Goal: Information Seeking & Learning: Learn about a topic

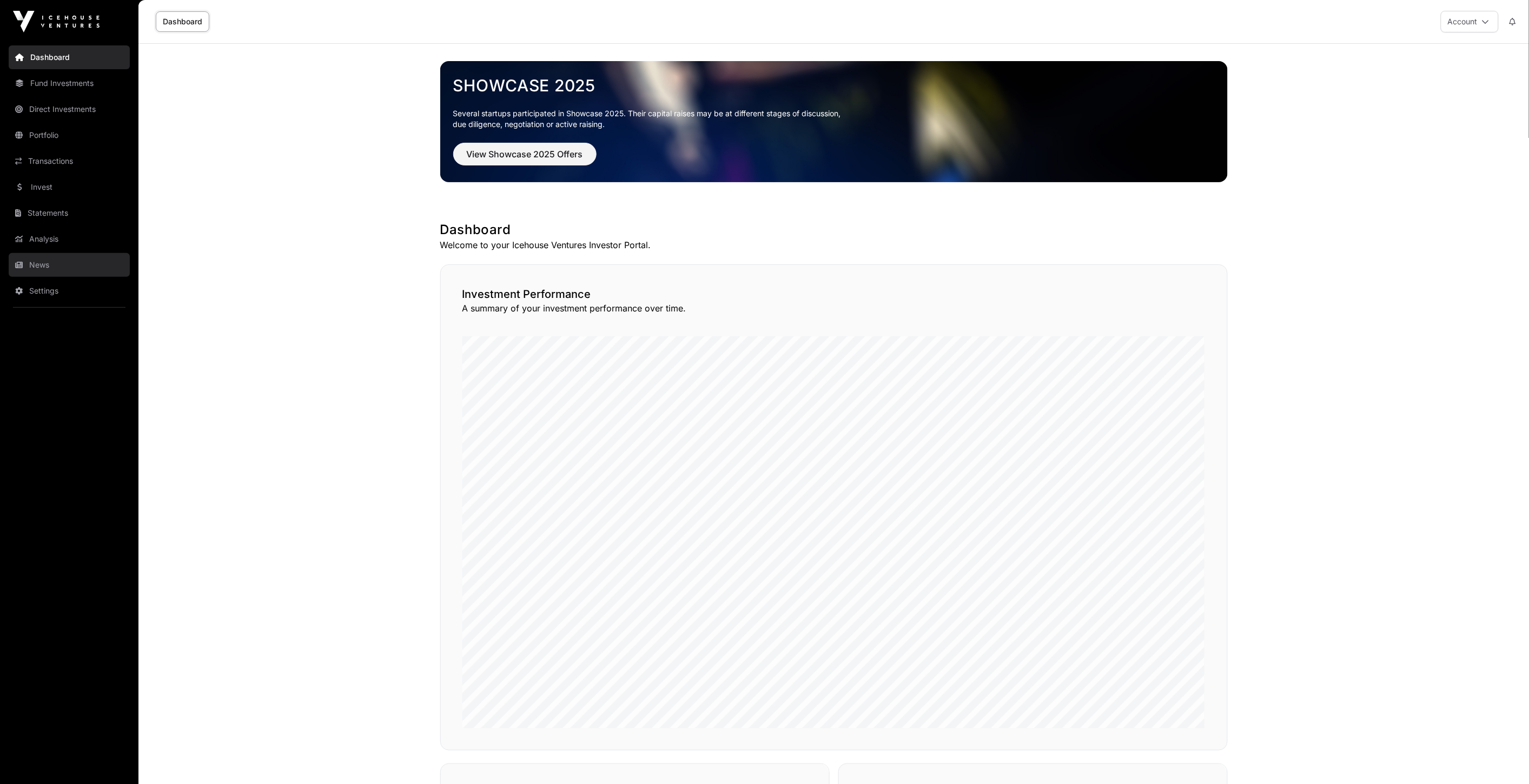
click at [46, 258] on link "News" at bounding box center [69, 265] width 121 height 24
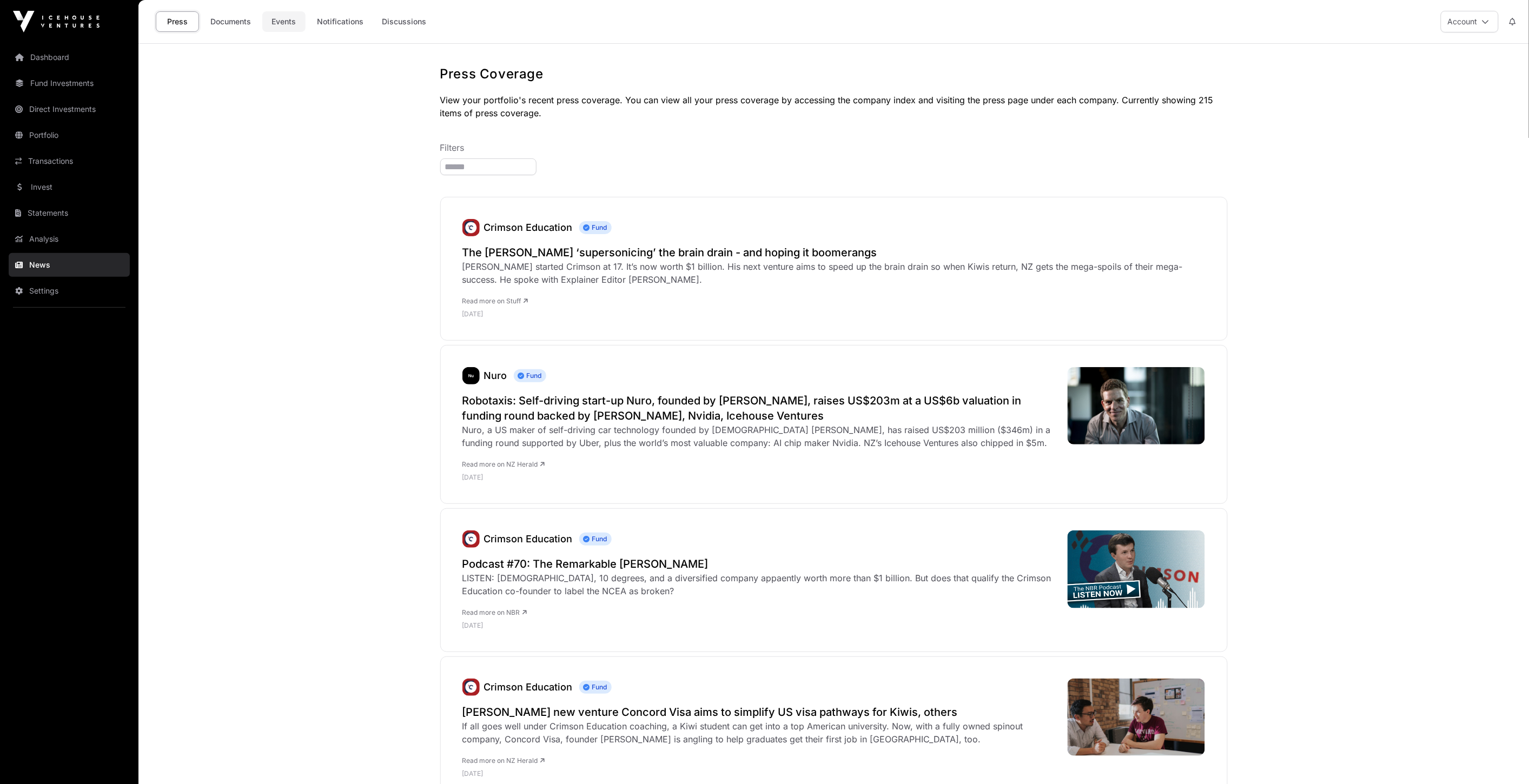
click at [301, 22] on link "Events" at bounding box center [284, 22] width 43 height 21
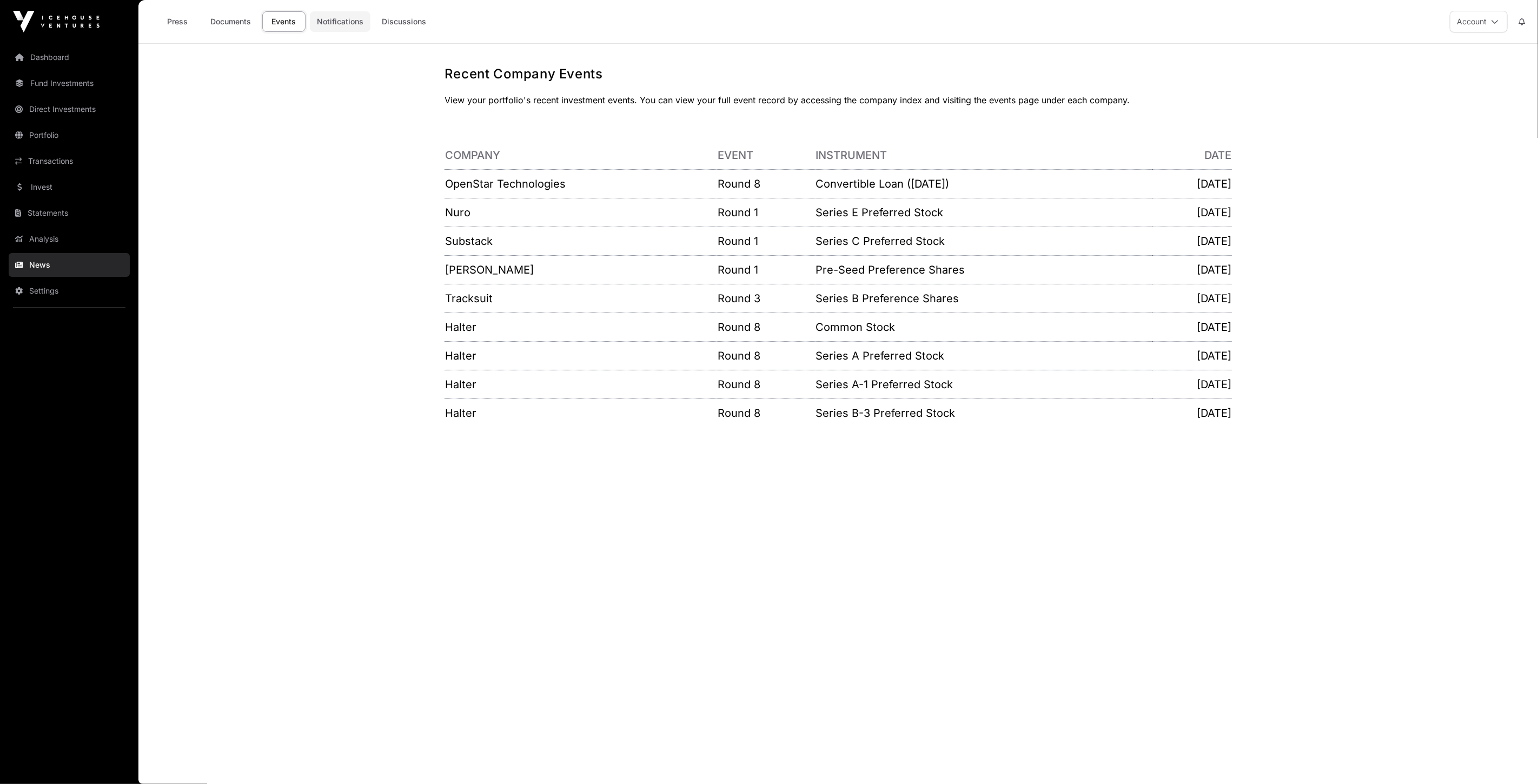
click at [346, 25] on link "Notifications" at bounding box center [340, 22] width 61 height 21
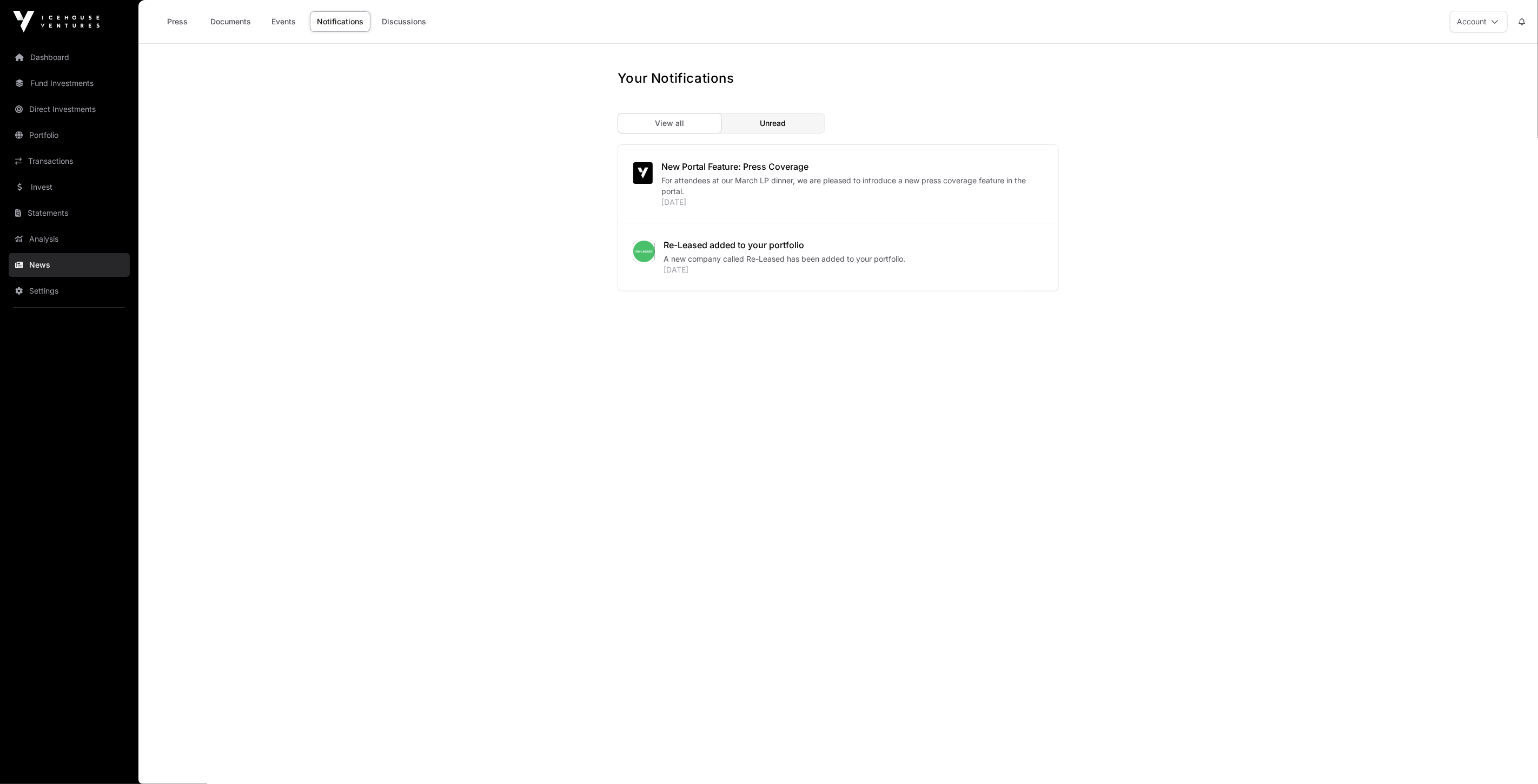
click at [768, 120] on span "Unread" at bounding box center [773, 123] width 26 height 11
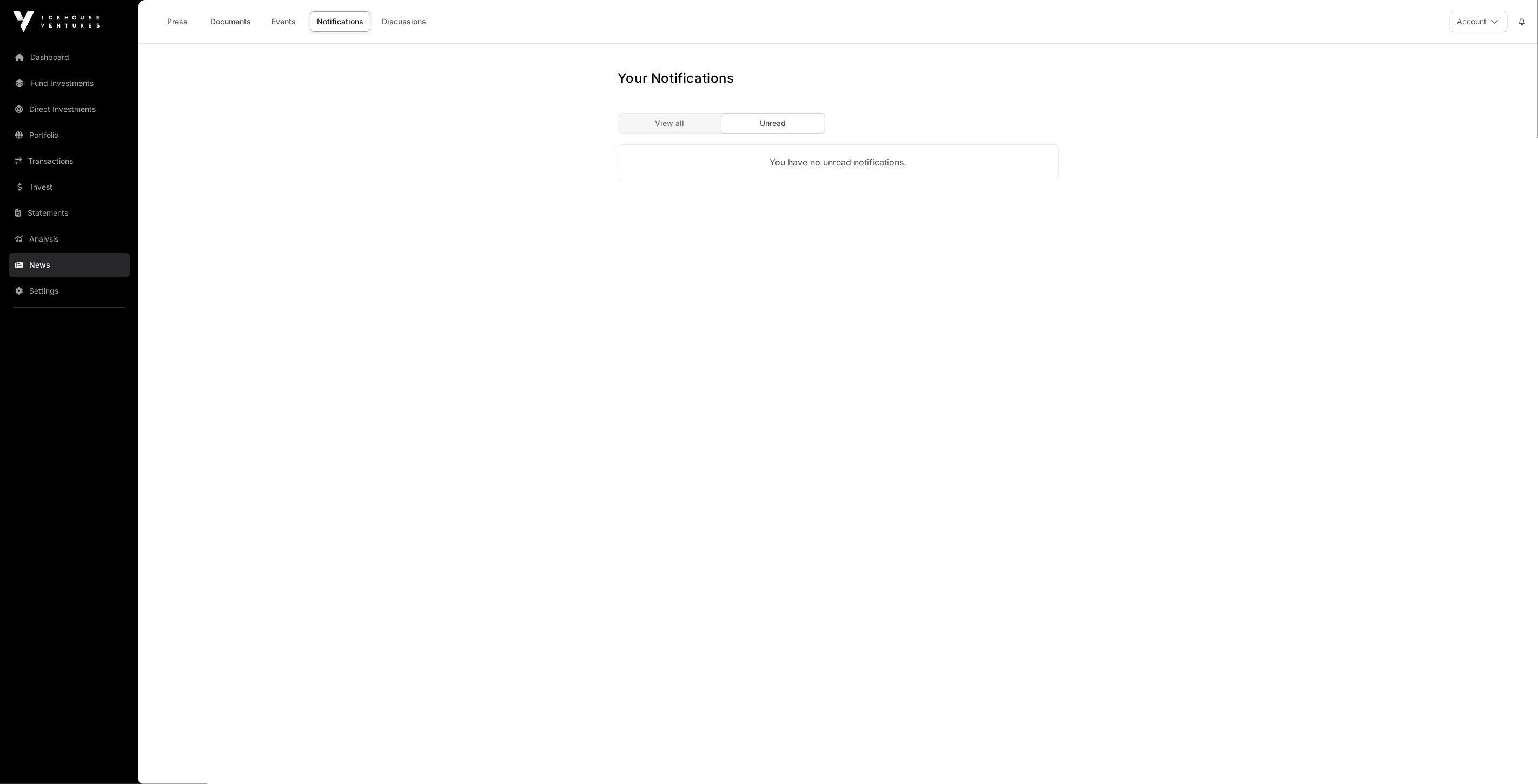
click at [678, 119] on span "View all" at bounding box center [669, 123] width 29 height 11
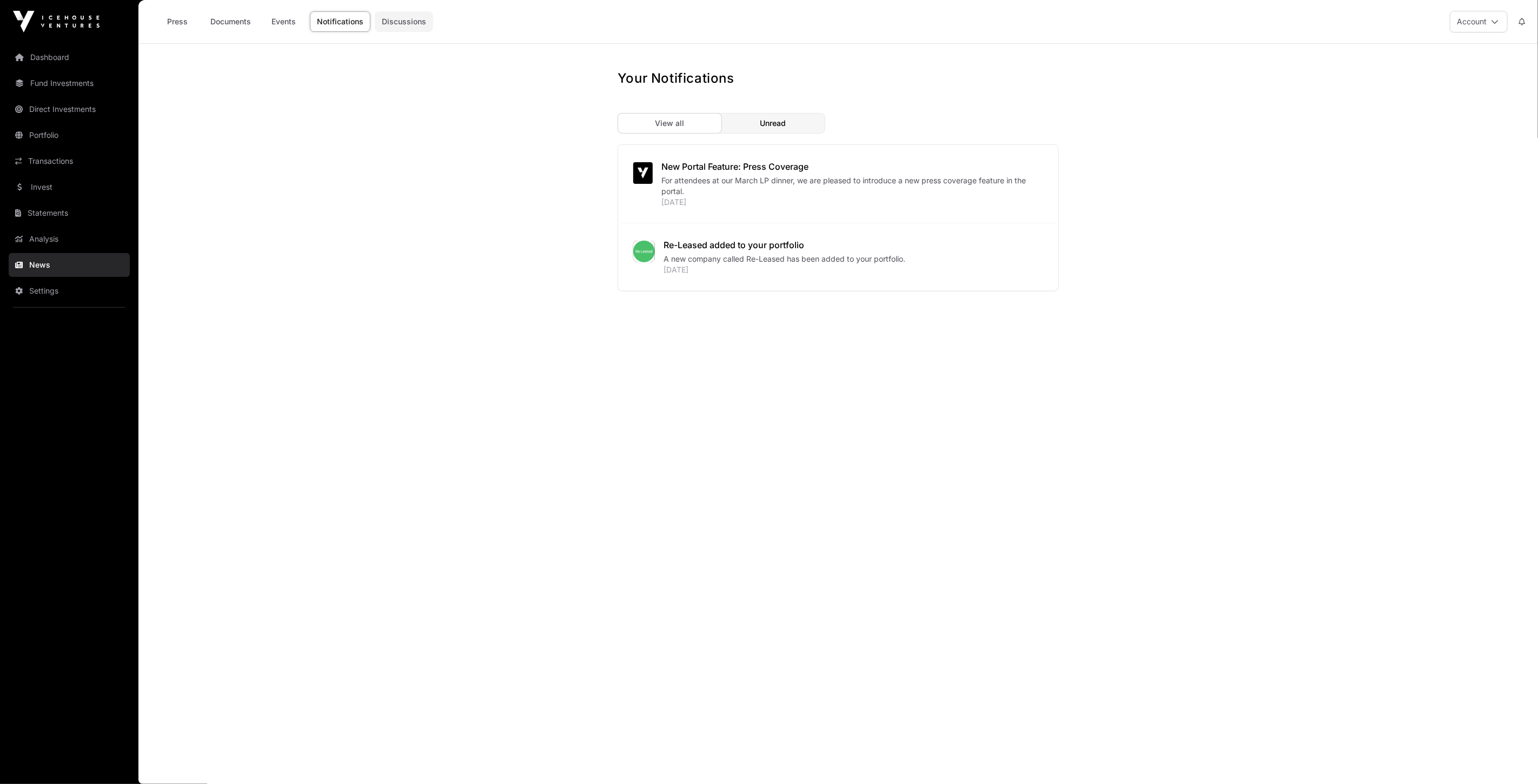
click at [385, 24] on link "Discussions" at bounding box center [404, 22] width 59 height 21
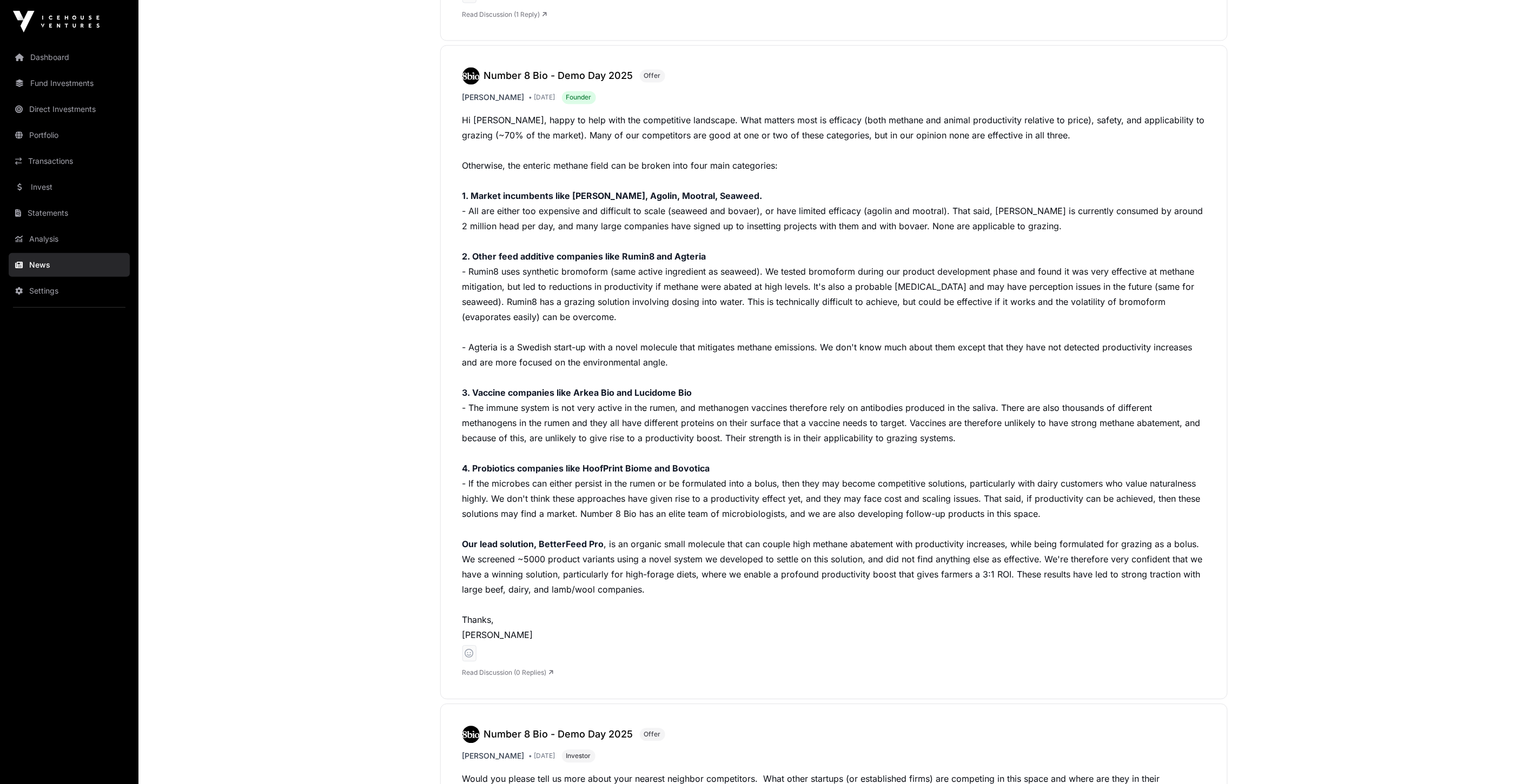
scroll to position [901, 0]
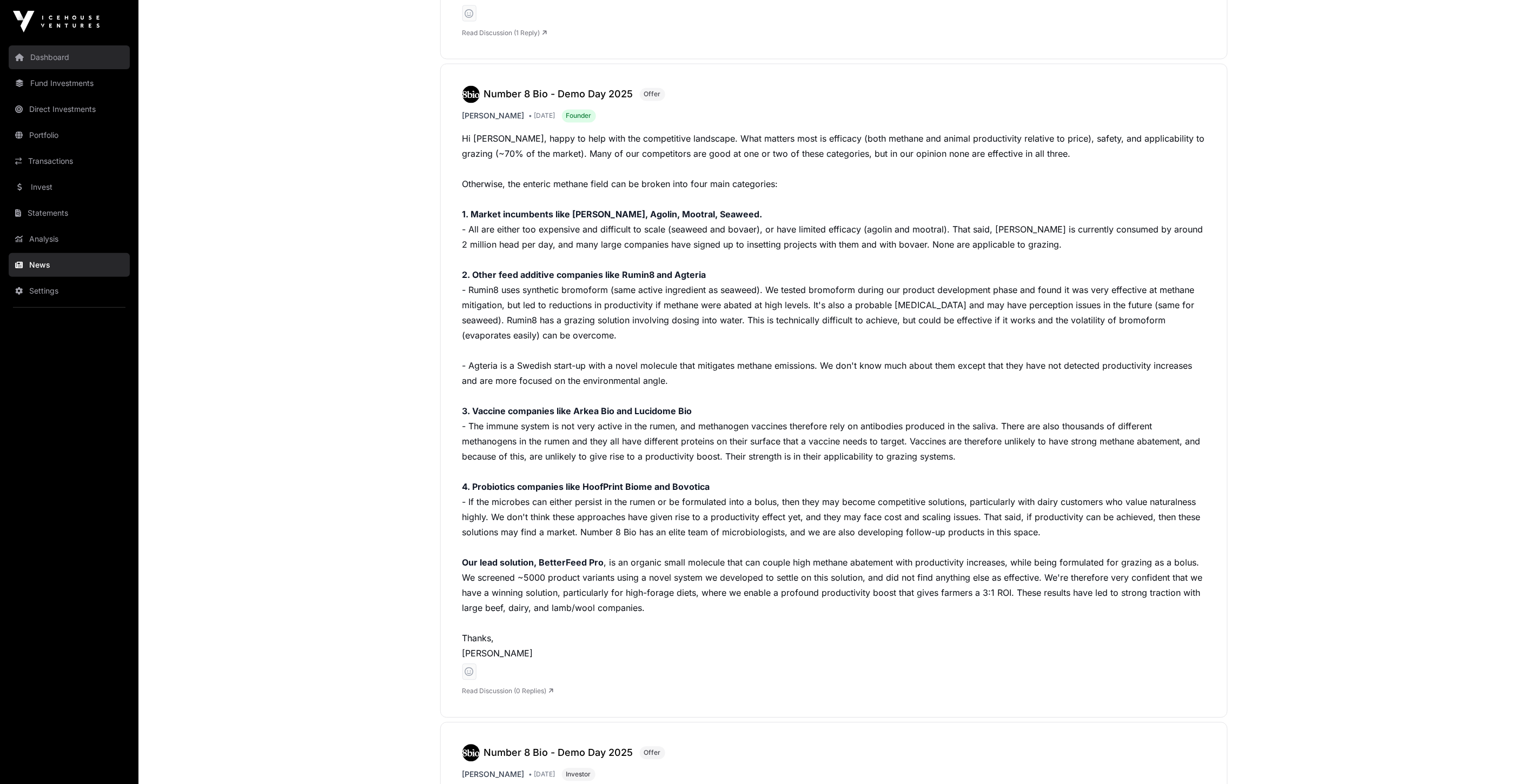
click at [48, 65] on link "Dashboard" at bounding box center [69, 57] width 121 height 24
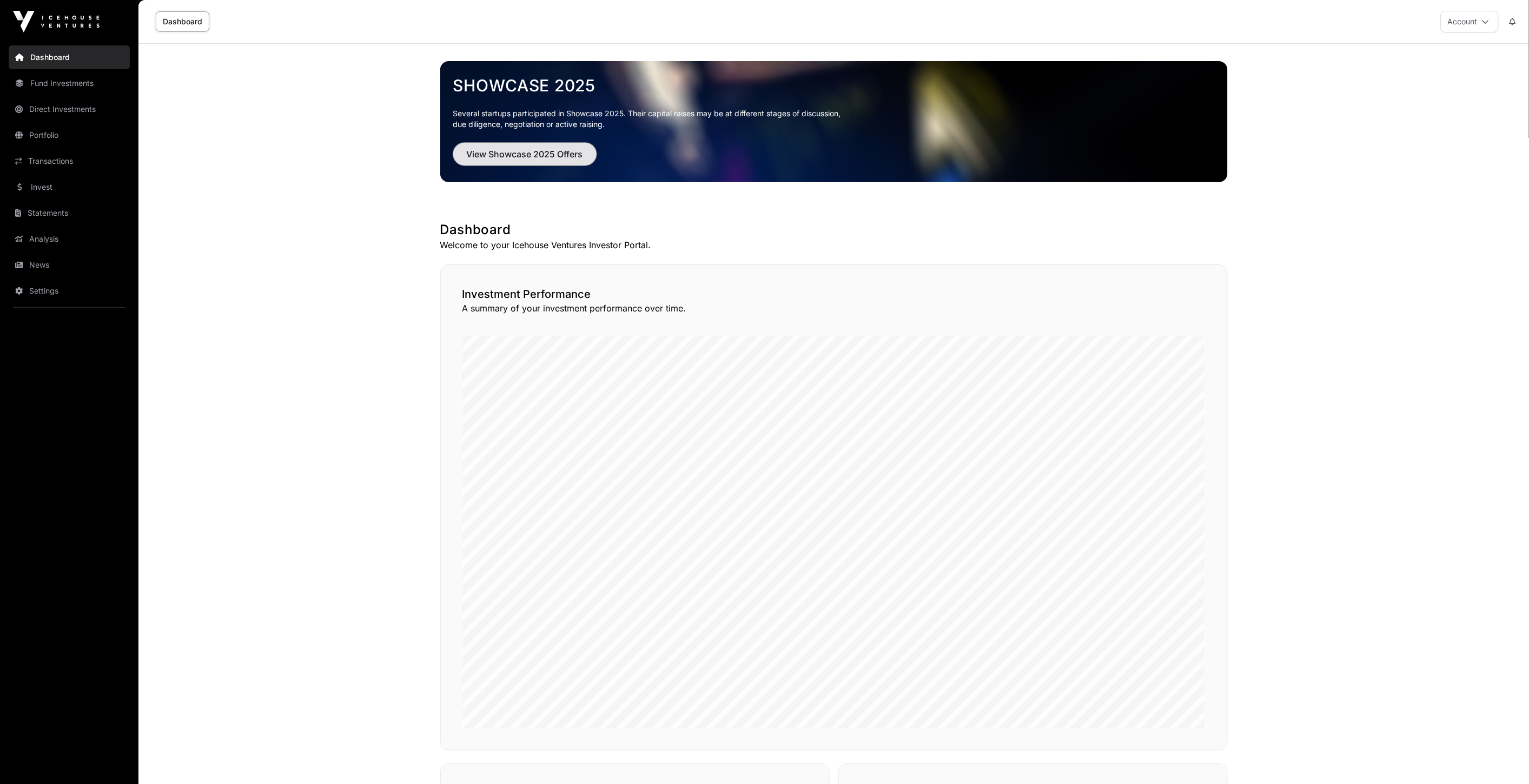
click at [557, 154] on span "View Showcase 2025 Offers" at bounding box center [524, 154] width 116 height 13
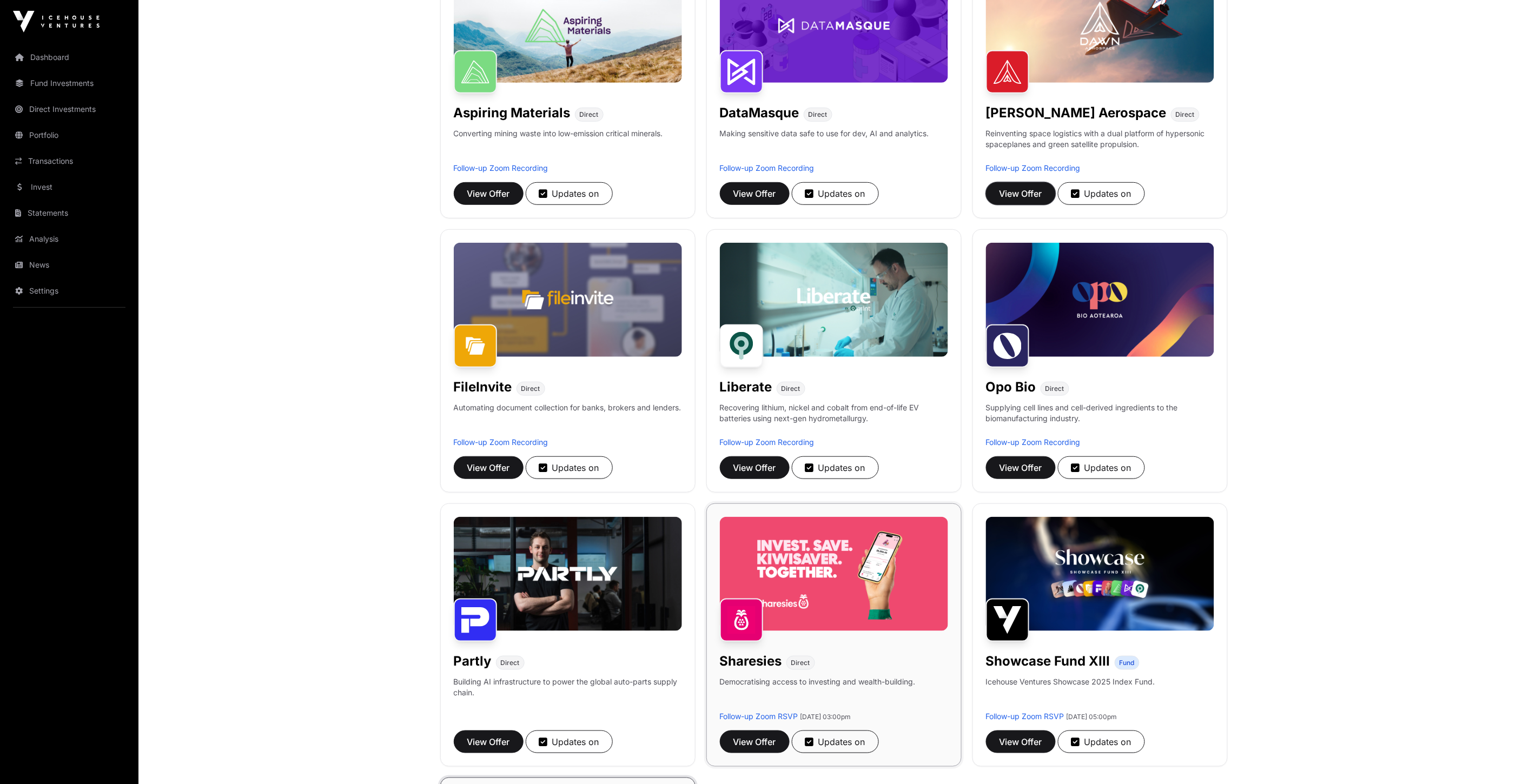
scroll to position [360, 0]
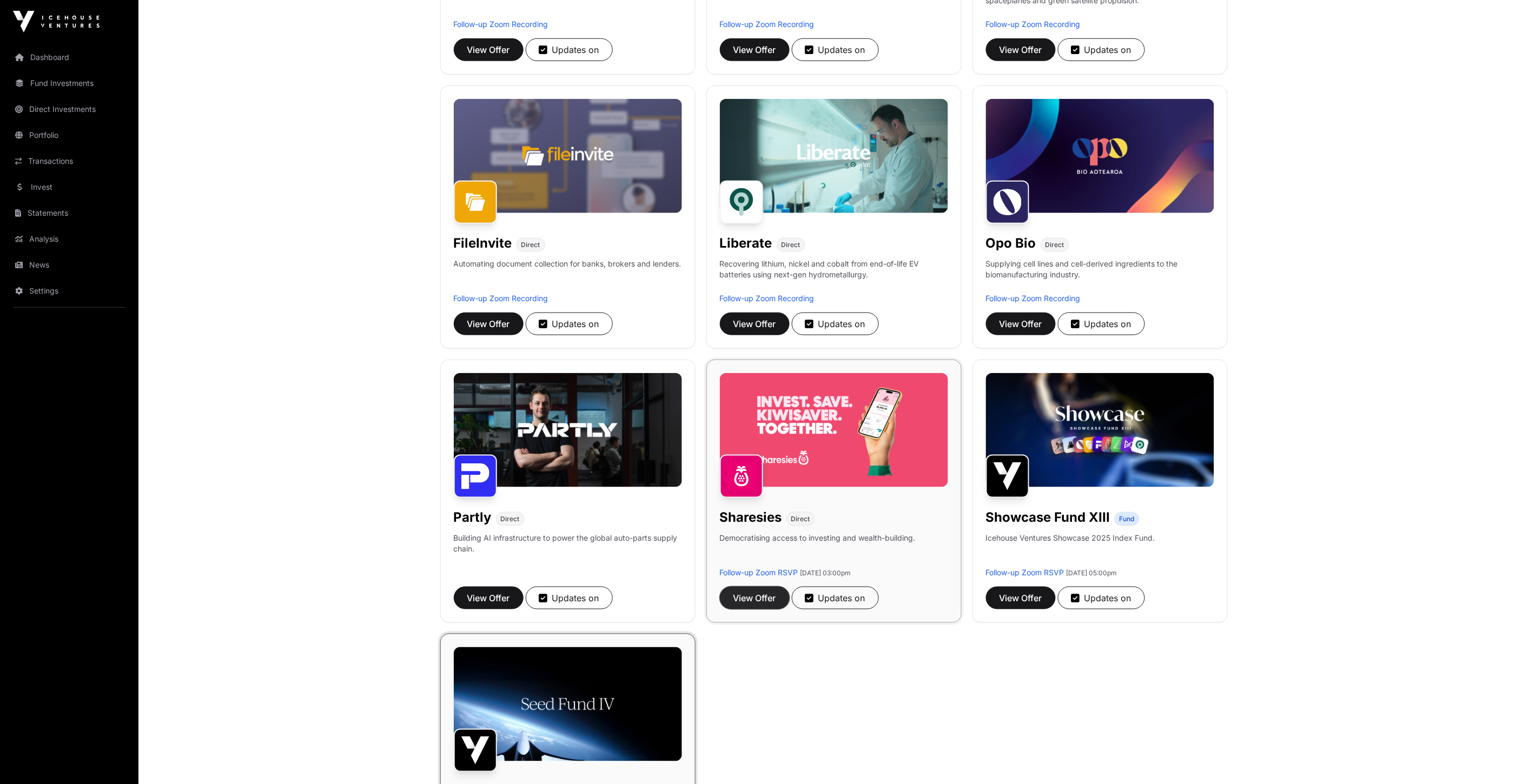
click at [759, 599] on span "View Offer" at bounding box center [755, 598] width 43 height 13
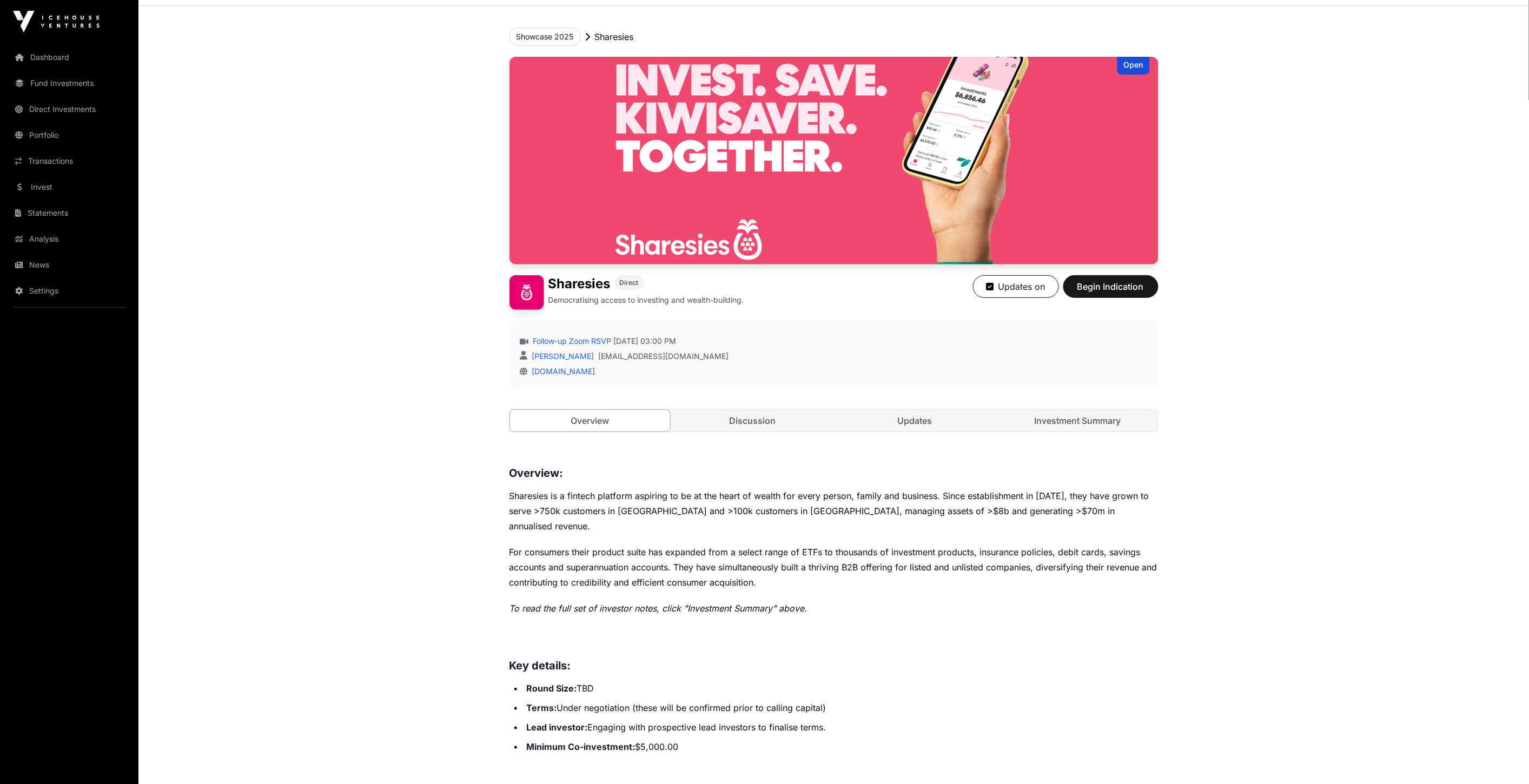
scroll to position [300, 0]
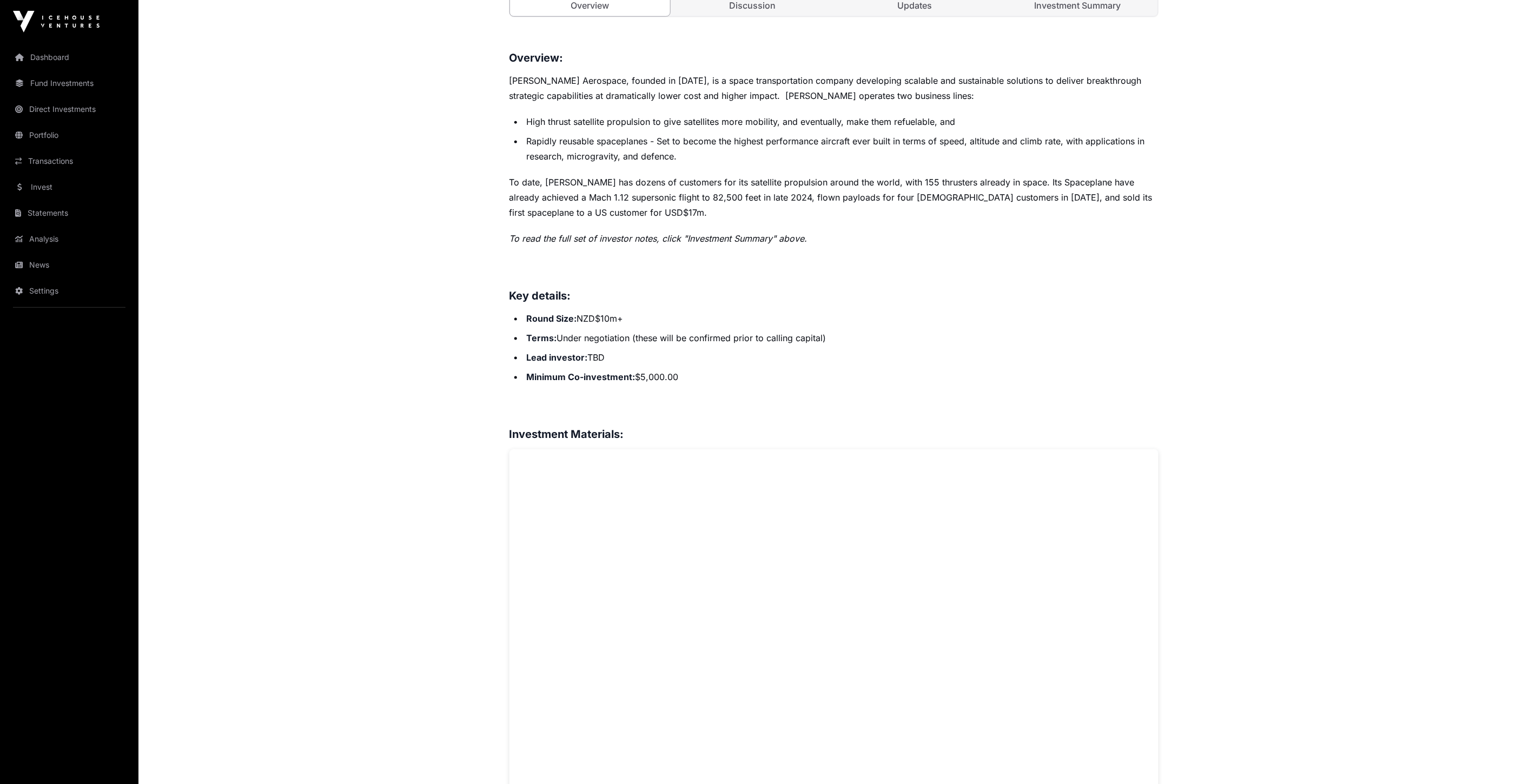
scroll to position [420, 0]
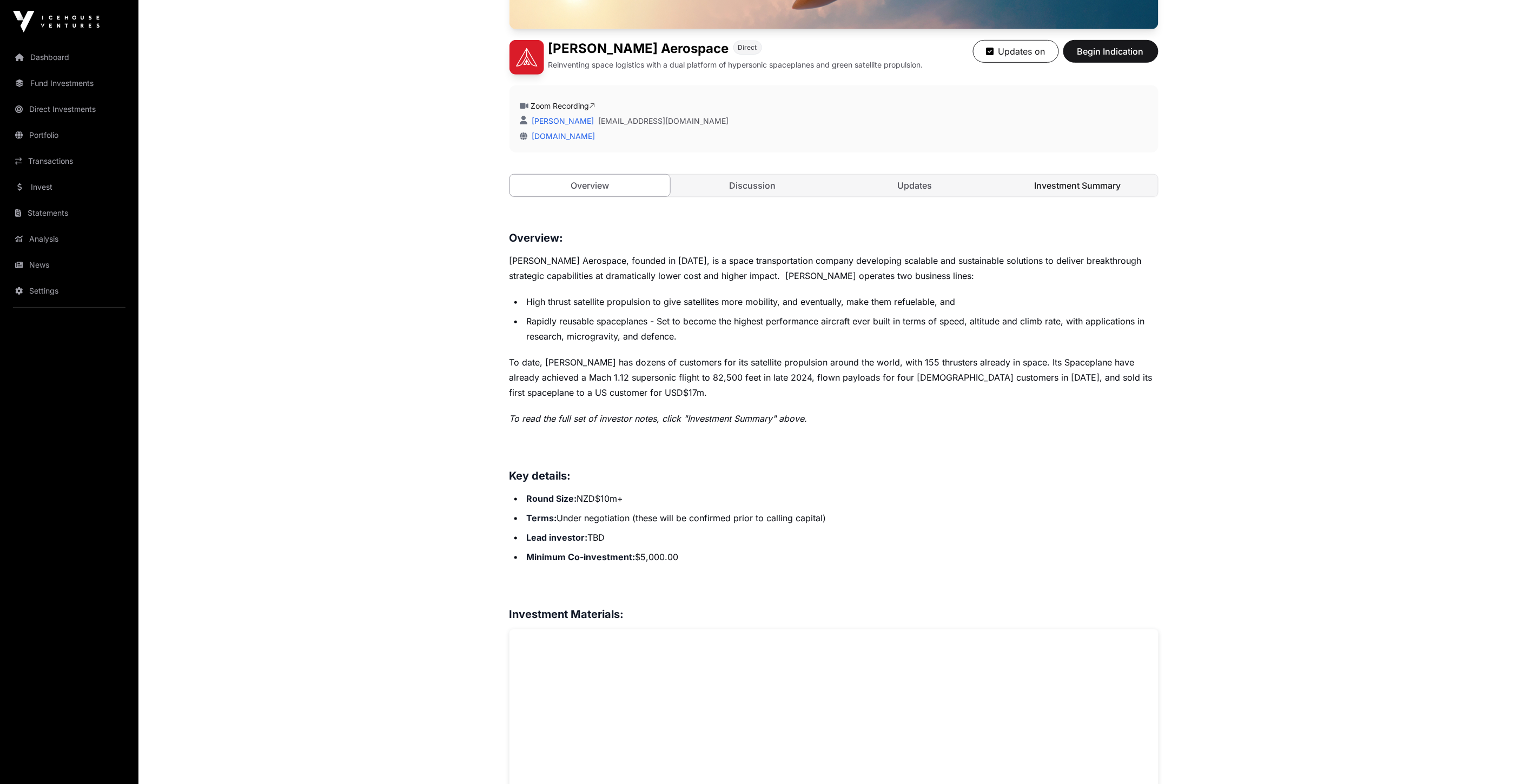
scroll to position [180, 0]
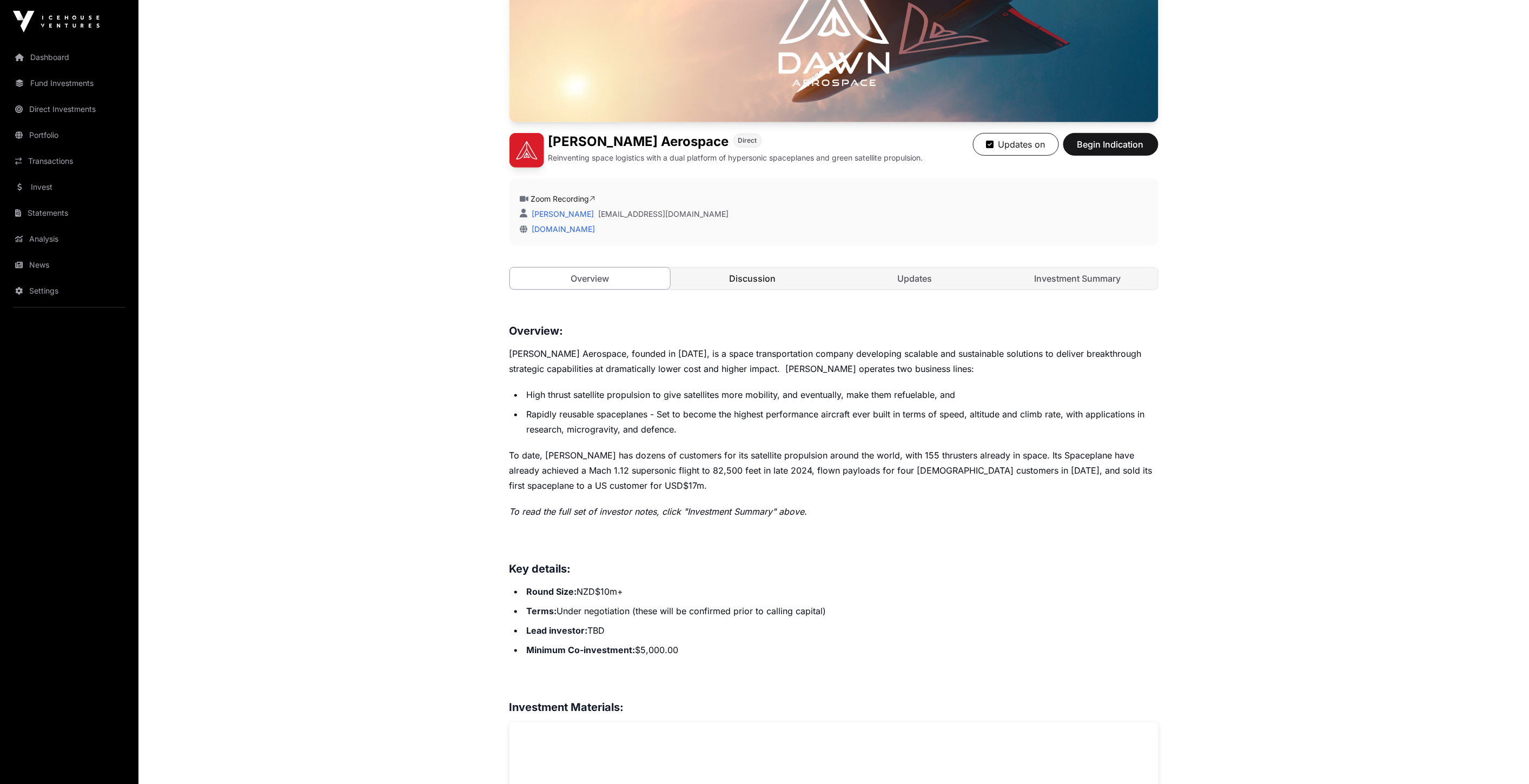
click at [780, 288] on link "Discussion" at bounding box center [752, 278] width 160 height 22
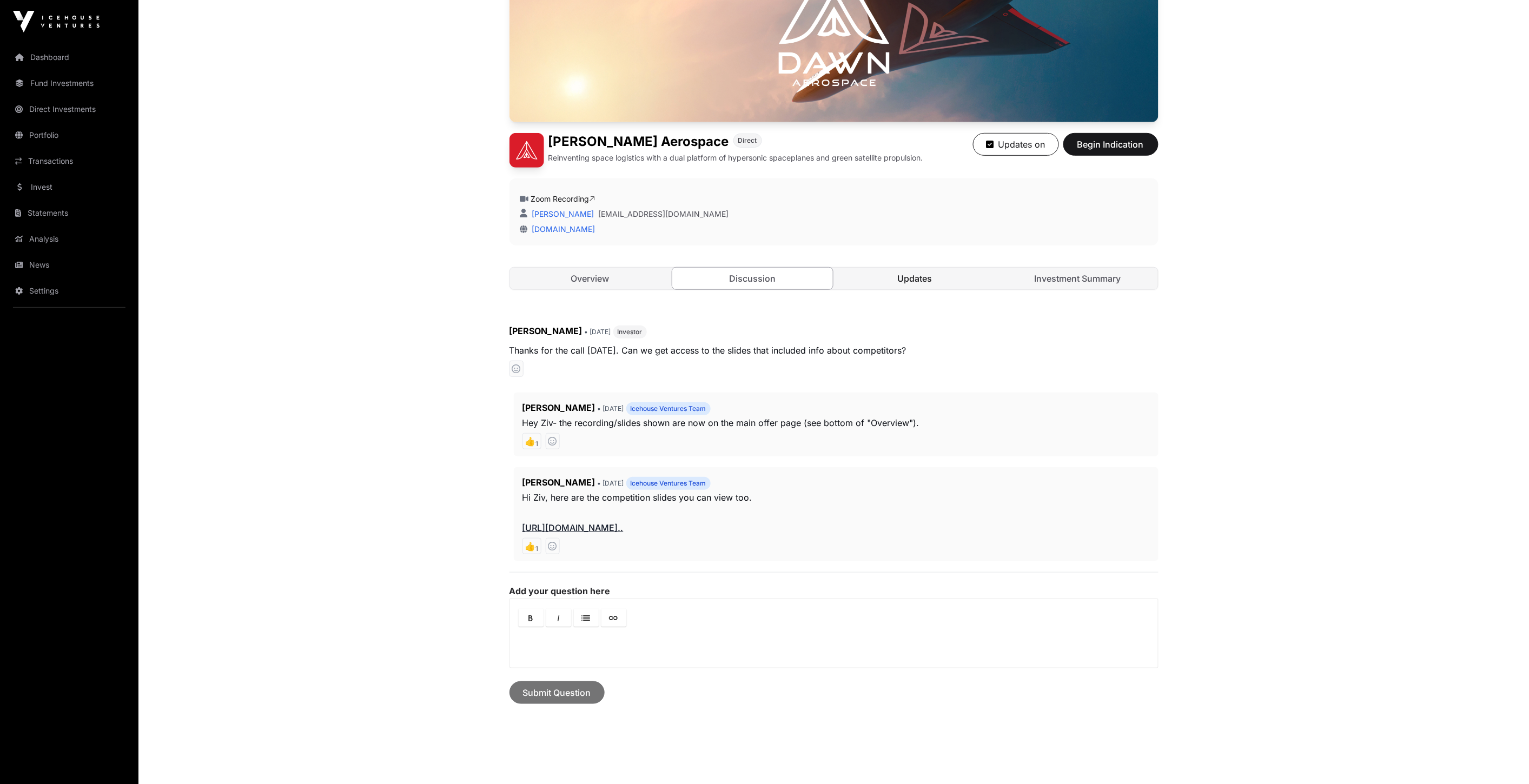
click at [889, 282] on link "Updates" at bounding box center [915, 278] width 160 height 22
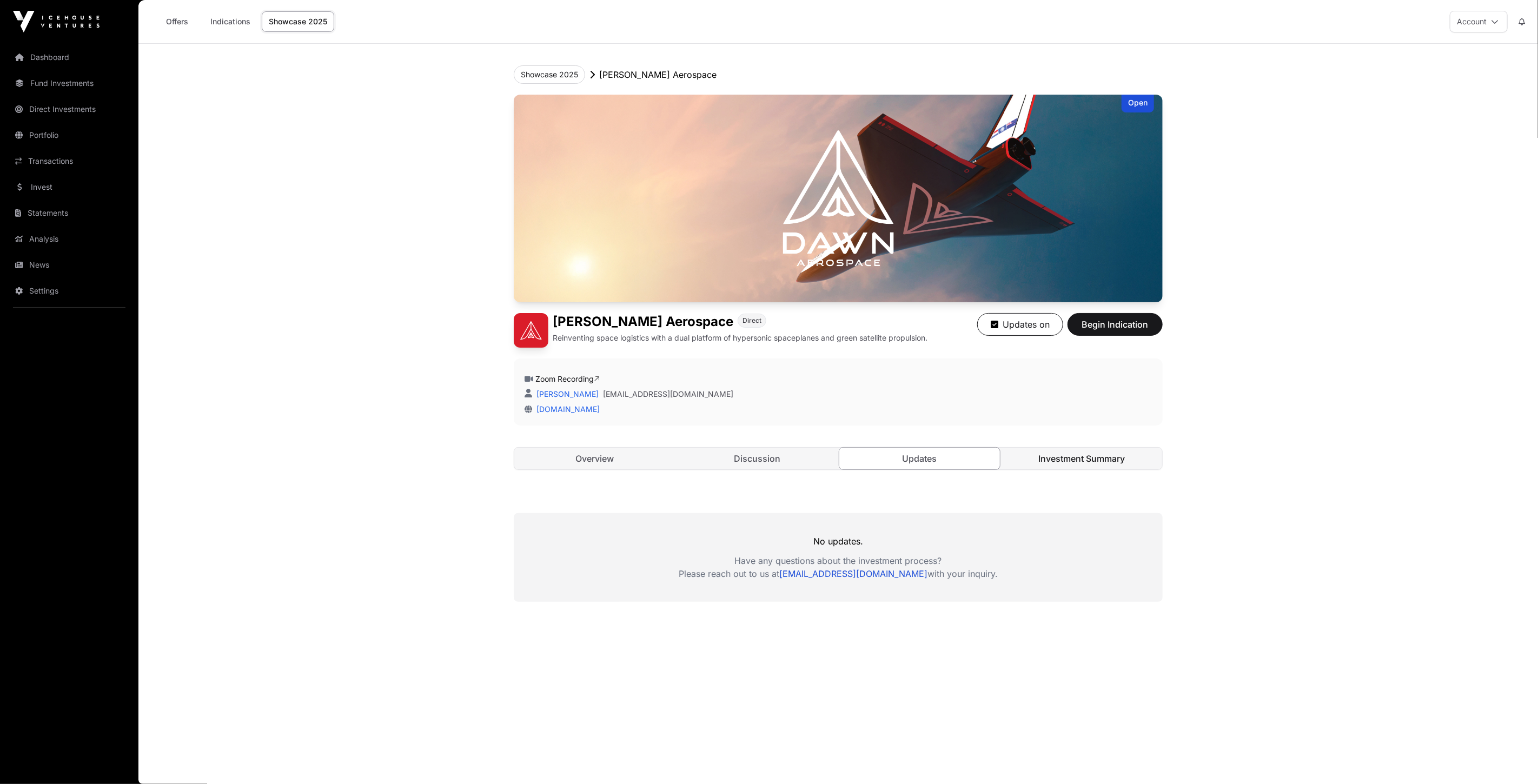
click at [1073, 461] on link "Investment Summary" at bounding box center [1082, 459] width 160 height 22
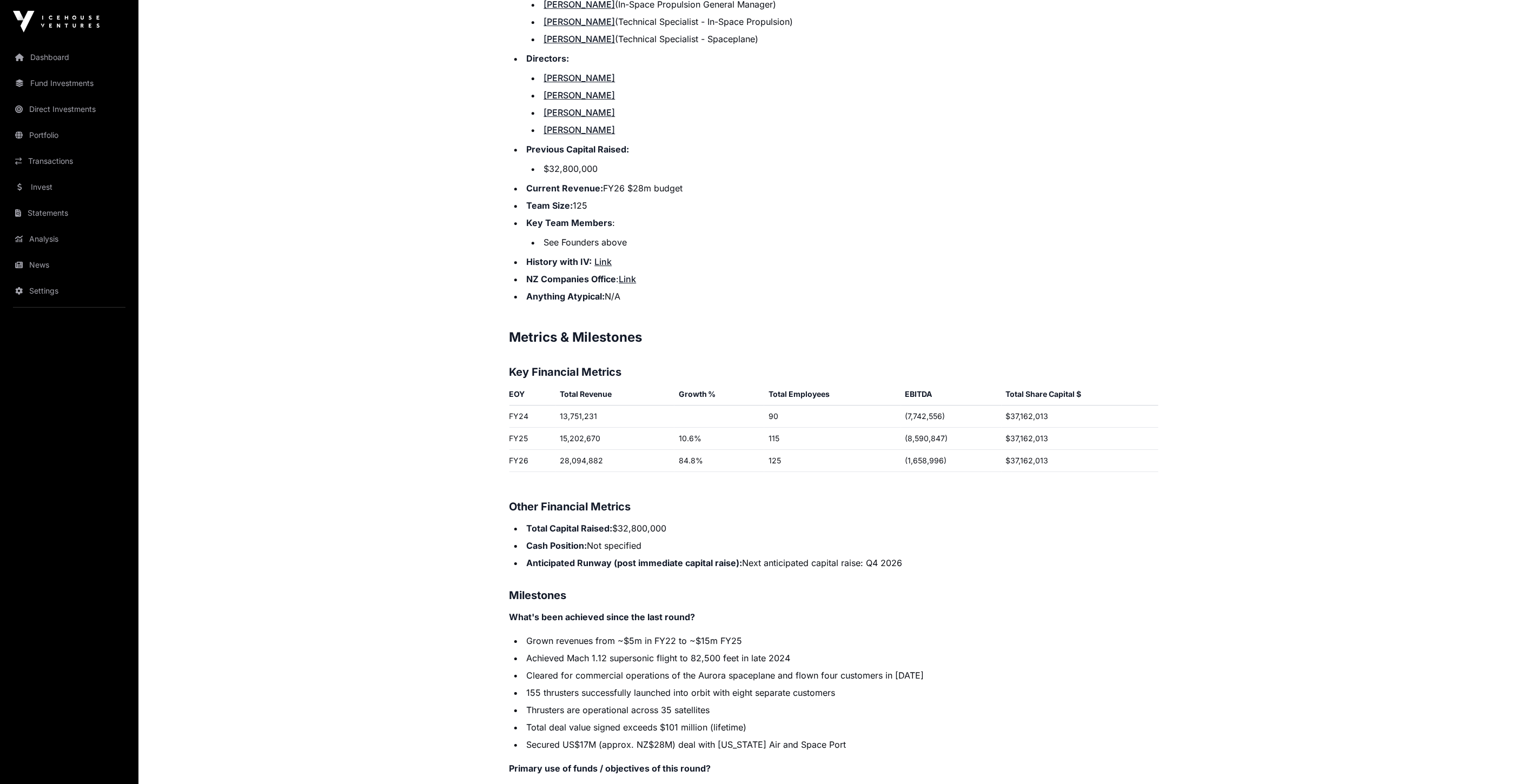
scroll to position [1441, 0]
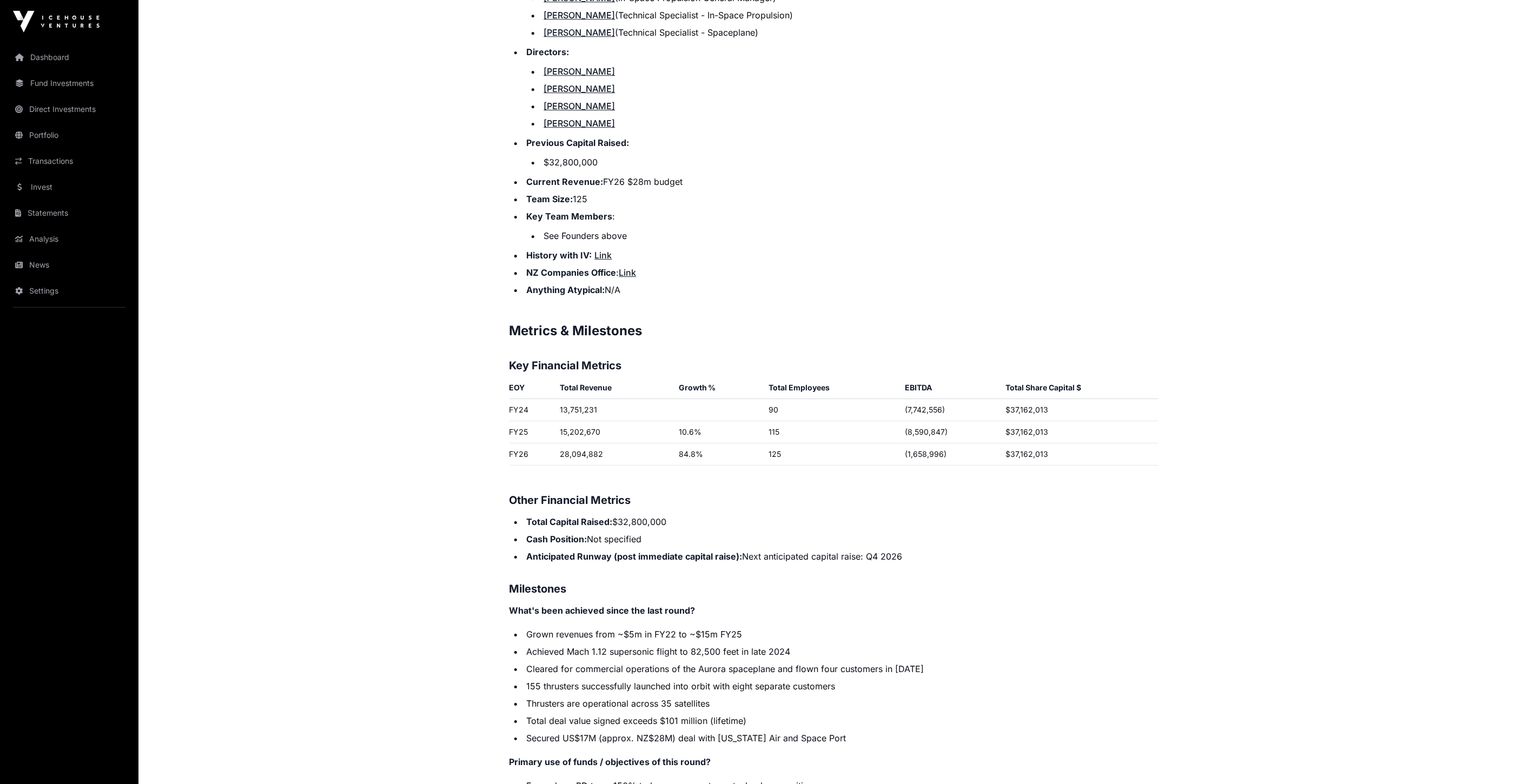
click at [918, 399] on td "(7,742,556)" at bounding box center [951, 410] width 101 height 22
click at [965, 550] on li "Anticipated Runway (post immediate capital raise): Next anticipated capital rai…" at bounding box center [840, 557] width 635 height 13
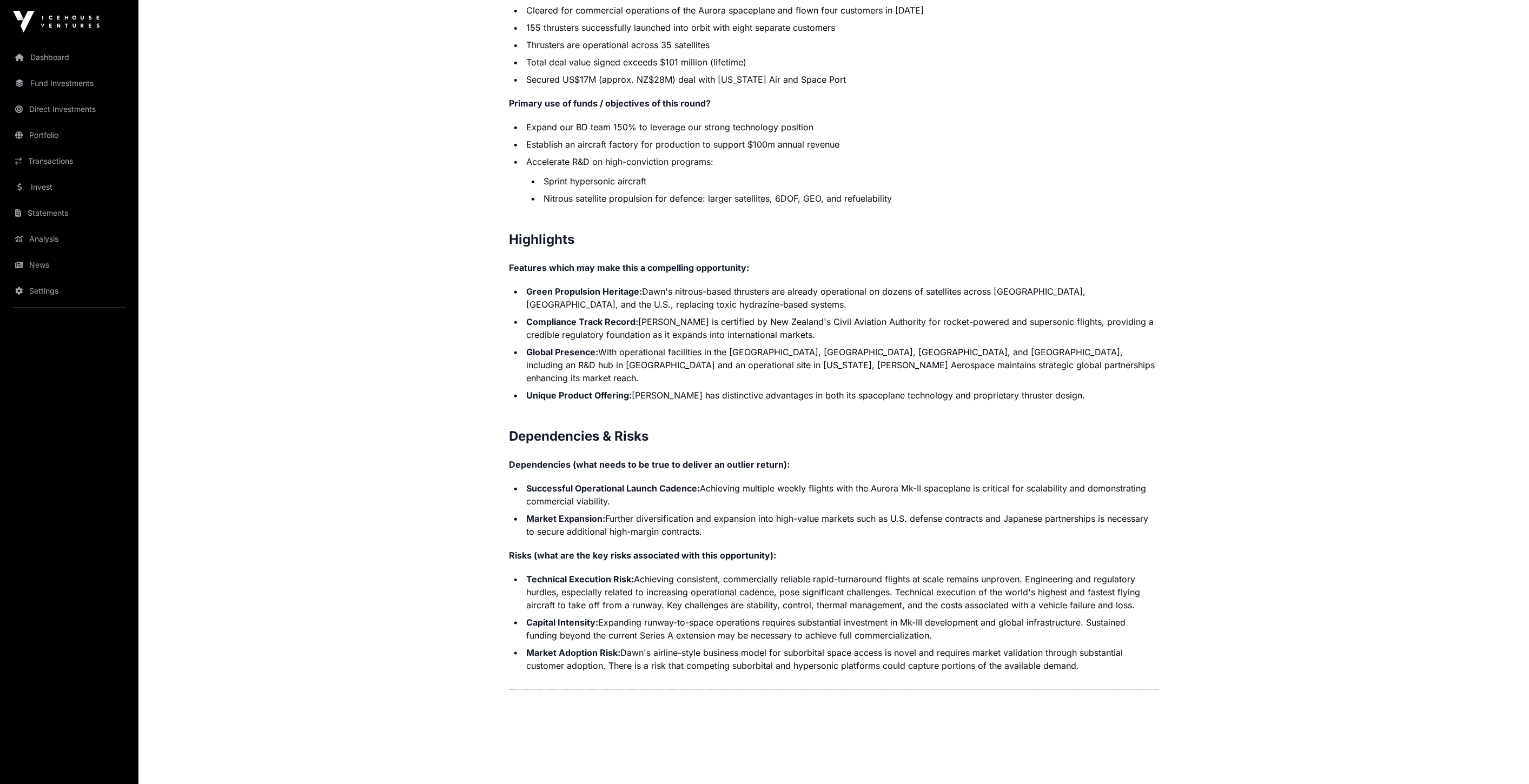
scroll to position [2102, 0]
